Goal: Information Seeking & Learning: Learn about a topic

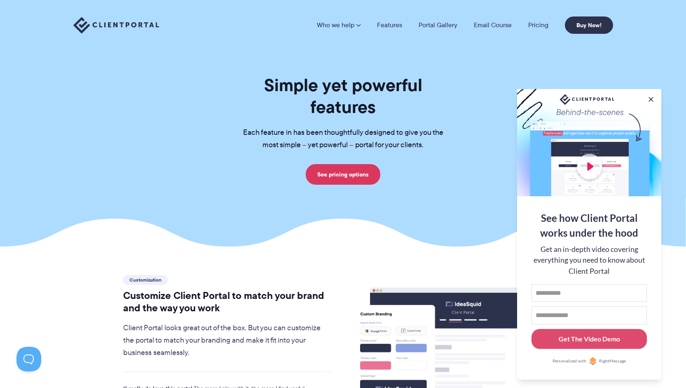
click at [587, 162] on div at bounding box center [589, 142] width 144 height 107
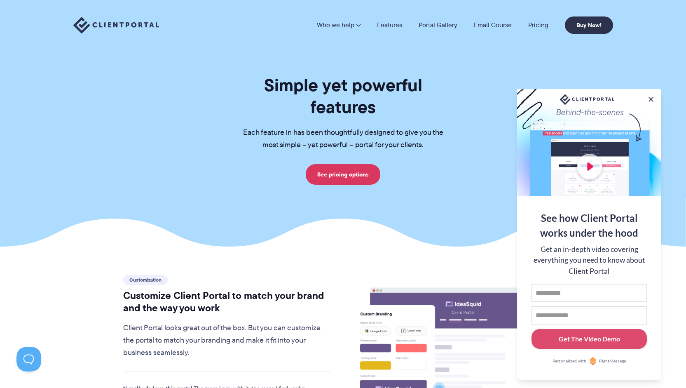
click at [595, 170] on div at bounding box center [589, 142] width 144 height 107
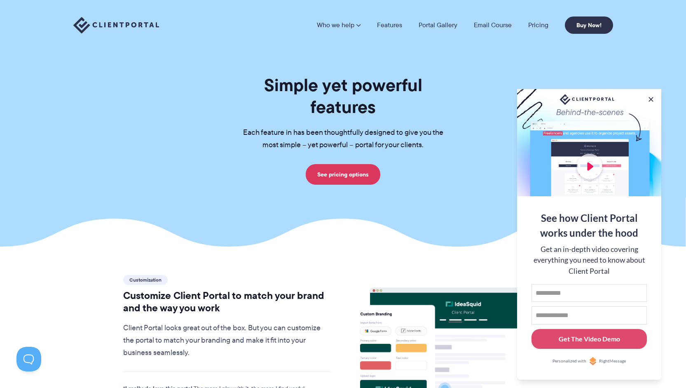
click at [595, 171] on div at bounding box center [589, 142] width 144 height 107
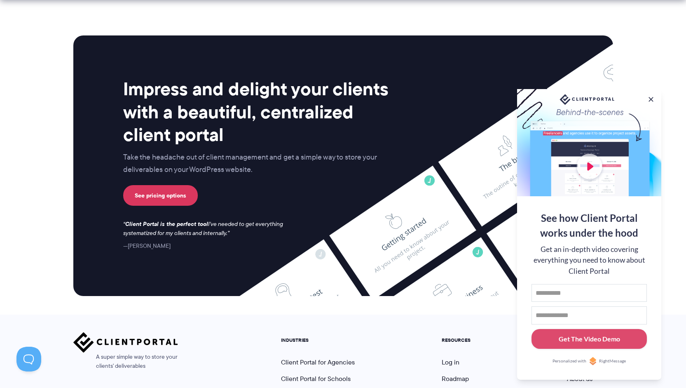
scroll to position [2181, 0]
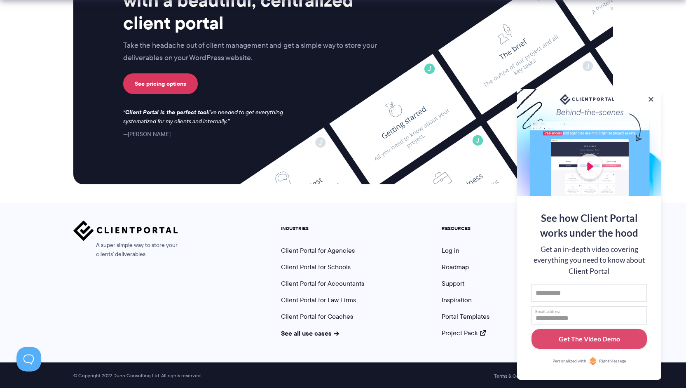
click at [454, 184] on div "Impress and delight your clients with a beautiful, centralized client portal Ta…" at bounding box center [343, 54] width 540 height 260
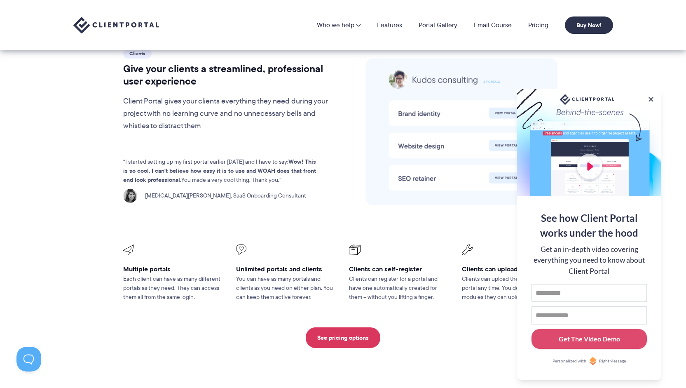
scroll to position [1633, 0]
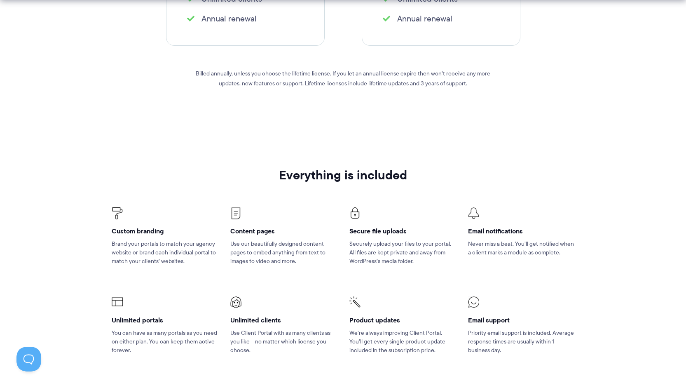
scroll to position [404, 0]
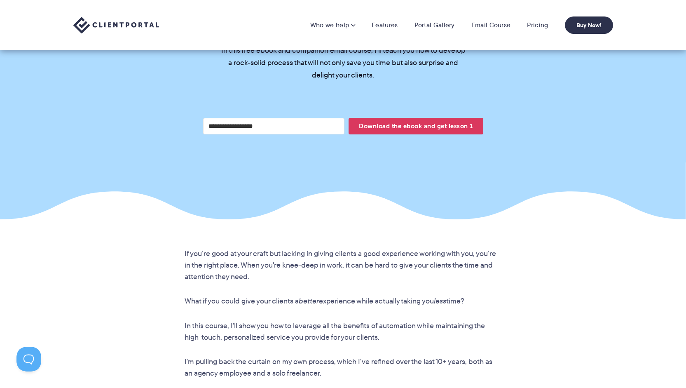
scroll to position [346, 0]
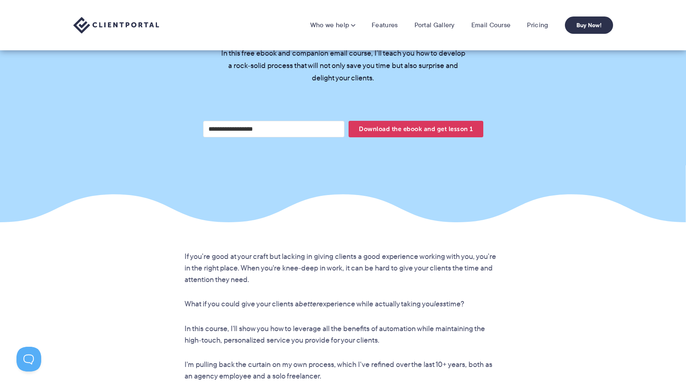
click at [279, 121] on input "Your email address" at bounding box center [274, 129] width 142 height 16
click at [256, 121] on input "**********" at bounding box center [274, 129] width 142 height 16
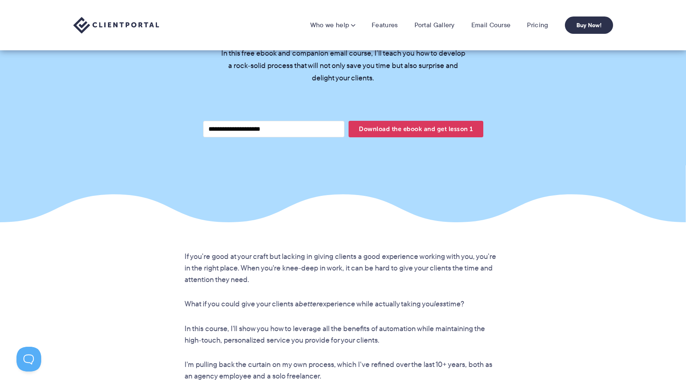
click at [256, 121] on input "**********" at bounding box center [274, 129] width 142 height 16
type input "**********"
click at [392, 122] on span "Download the ebook and get lesson 1" at bounding box center [415, 129] width 134 height 14
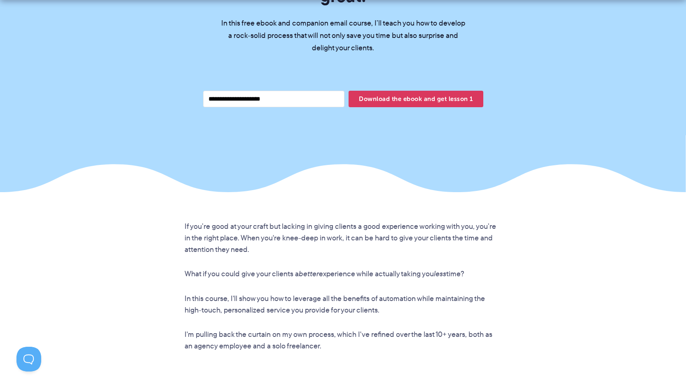
scroll to position [379, 0]
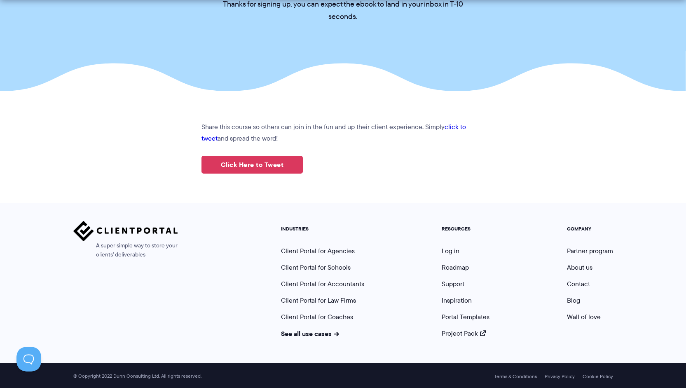
scroll to position [110, 0]
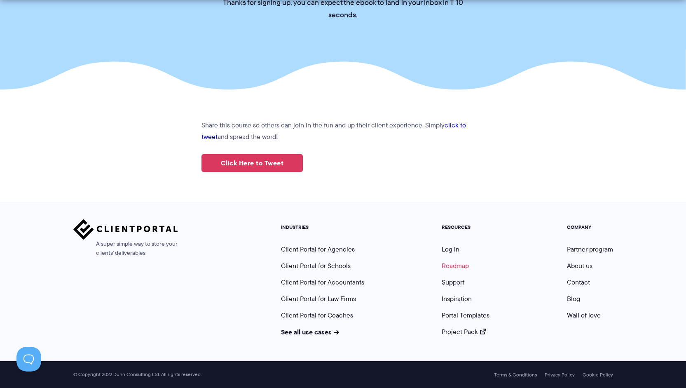
click at [450, 268] on link "Roadmap" at bounding box center [455, 265] width 27 height 9
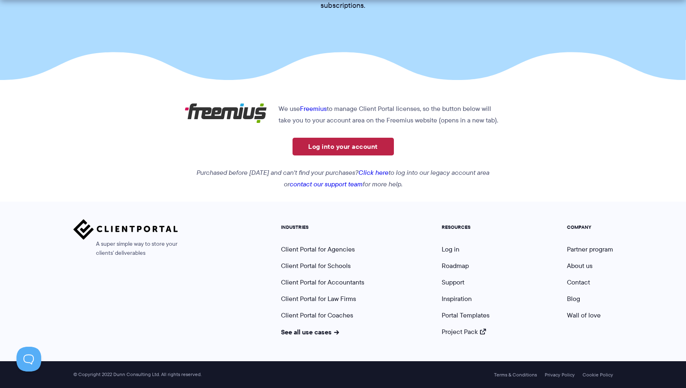
click at [373, 149] on link "Log into your account" at bounding box center [342, 147] width 101 height 18
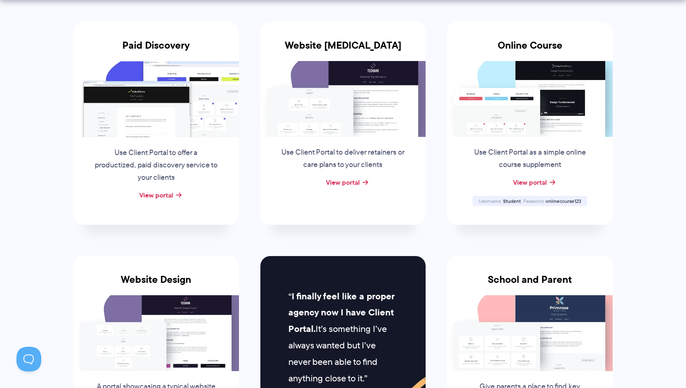
scroll to position [173, 0]
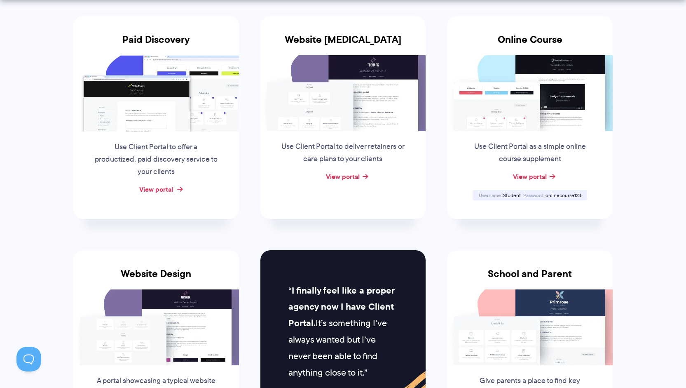
click at [161, 189] on link "View portal" at bounding box center [156, 189] width 34 height 10
click at [350, 175] on link "View portal" at bounding box center [343, 176] width 34 height 10
click at [513, 178] on div "View portal" at bounding box center [530, 177] width 166 height 12
click at [521, 176] on link "View portal" at bounding box center [530, 176] width 34 height 10
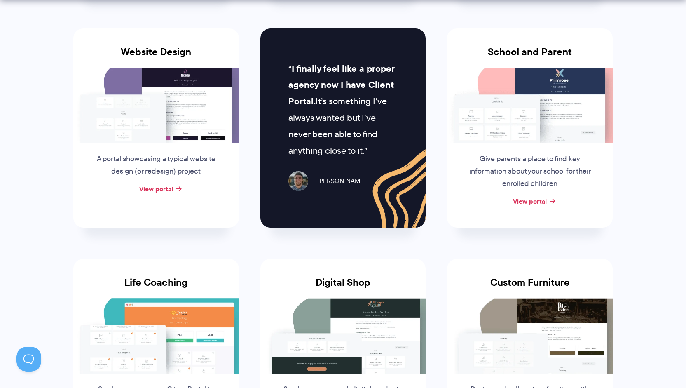
scroll to position [420, 0]
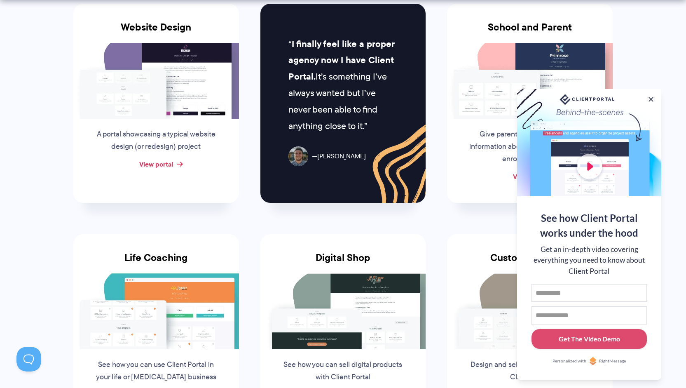
click at [154, 160] on link "View portal" at bounding box center [156, 164] width 34 height 10
click at [652, 98] on button at bounding box center [651, 99] width 10 height 10
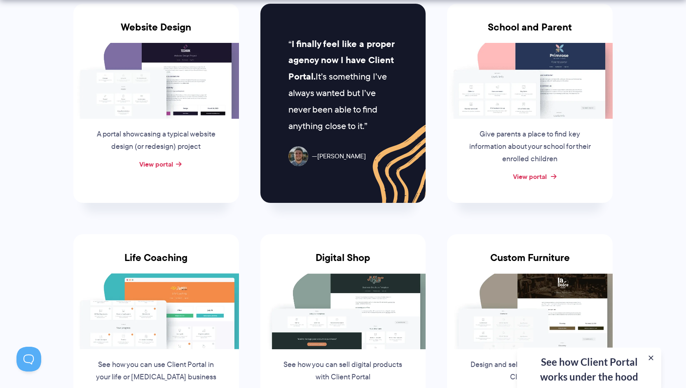
click at [536, 178] on link "View portal" at bounding box center [530, 176] width 34 height 10
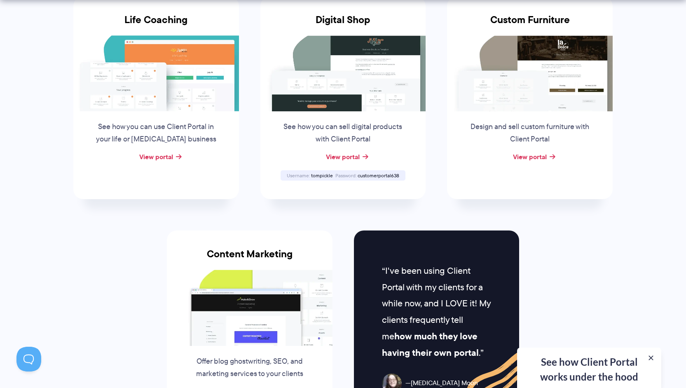
scroll to position [673, 0]
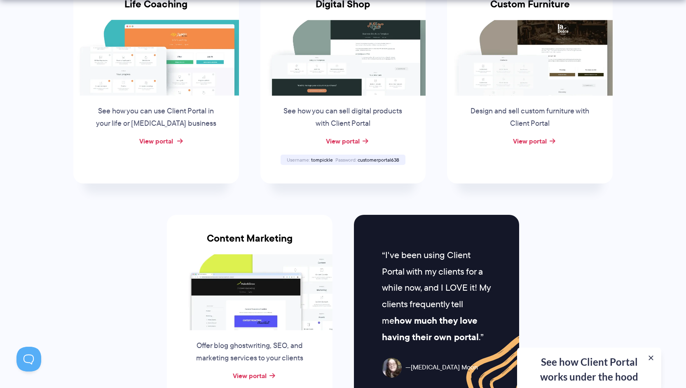
click at [168, 137] on link "View portal" at bounding box center [156, 141] width 34 height 10
click at [346, 143] on link "View portal" at bounding box center [343, 141] width 34 height 10
click at [542, 141] on link "View portal" at bounding box center [530, 141] width 34 height 10
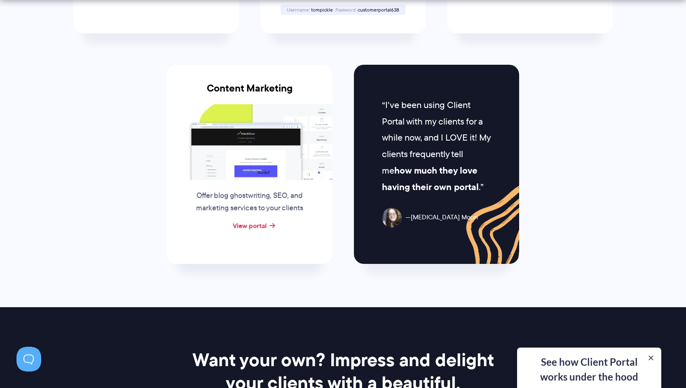
scroll to position [834, 0]
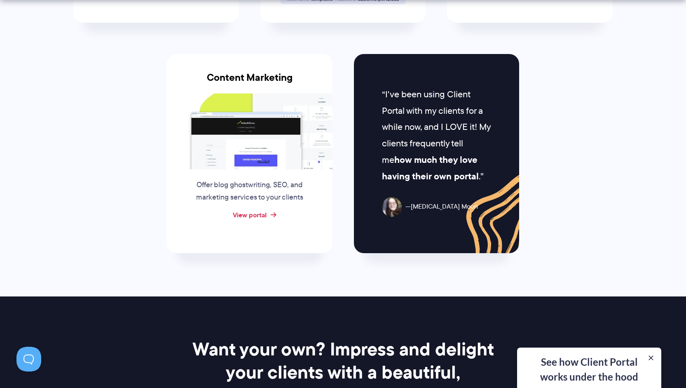
click at [258, 213] on link "View portal" at bounding box center [250, 215] width 34 height 10
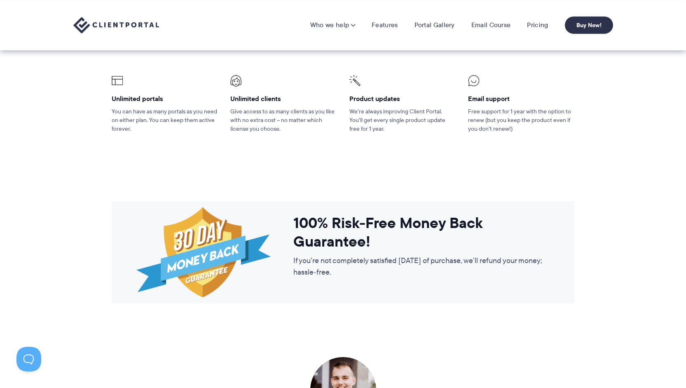
scroll to position [1130, 0]
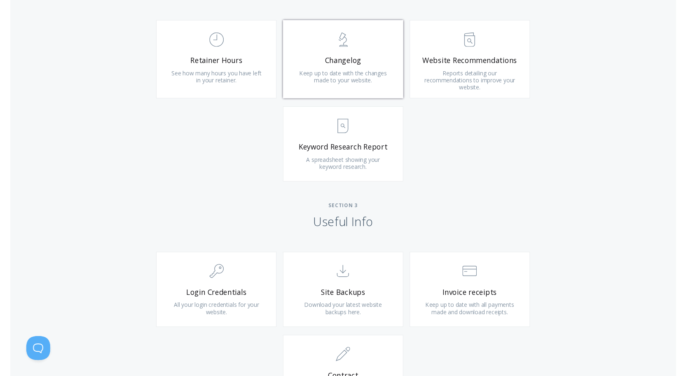
scroll to position [582, 0]
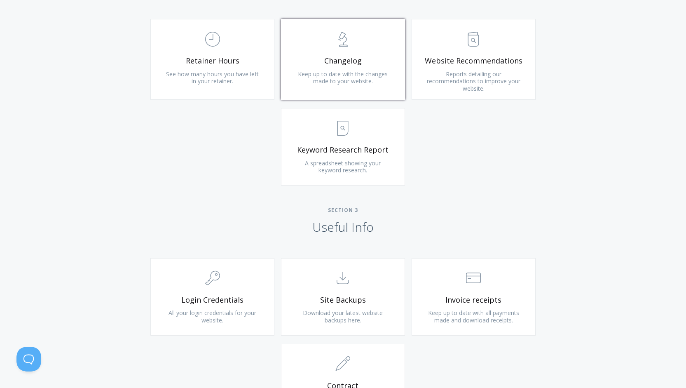
click at [338, 66] on link ".st0{fill:none;stroke:#000000;stroke-width:2;stroke-miterlimit:10;} Untitled-25…" at bounding box center [343, 59] width 124 height 81
click at [572, 65] on div "Type more than three characters to get results. See search results below. No se…" at bounding box center [343, 103] width 686 height 690
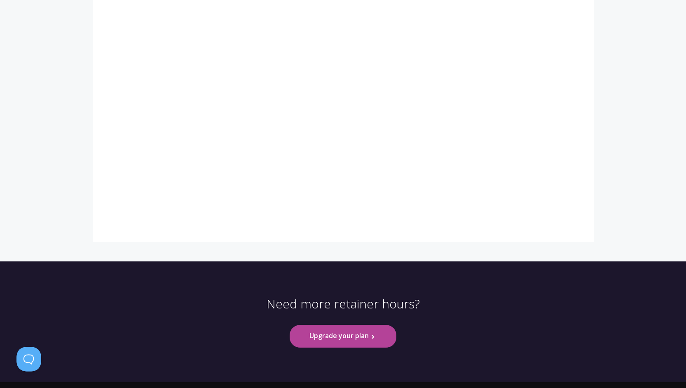
scroll to position [246, 0]
